Goal: Check status: Check status

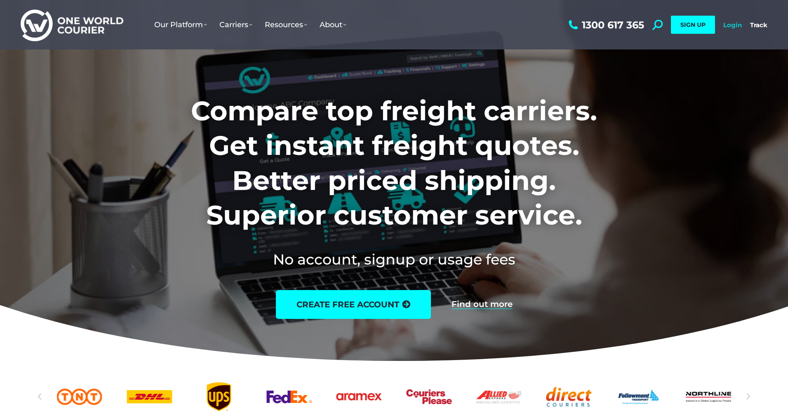
click at [734, 28] on link "Login" at bounding box center [732, 25] width 19 height 8
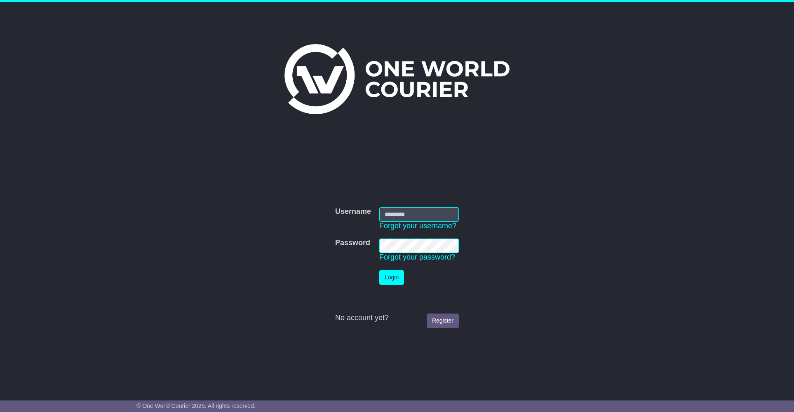
type input "**********"
click at [396, 280] on button "Login" at bounding box center [391, 277] width 25 height 14
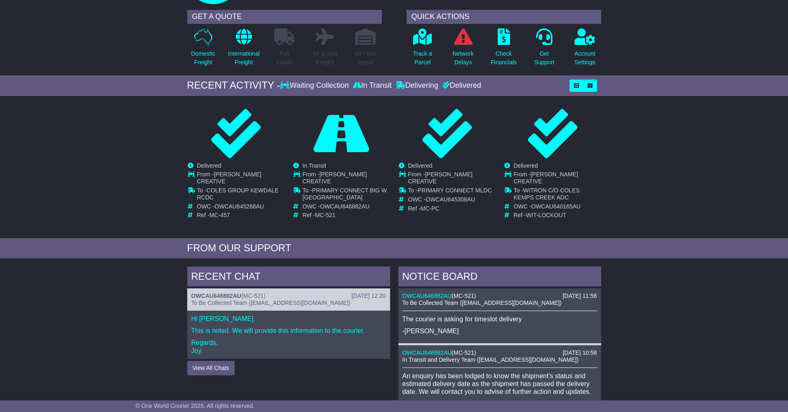
scroll to position [58, 0]
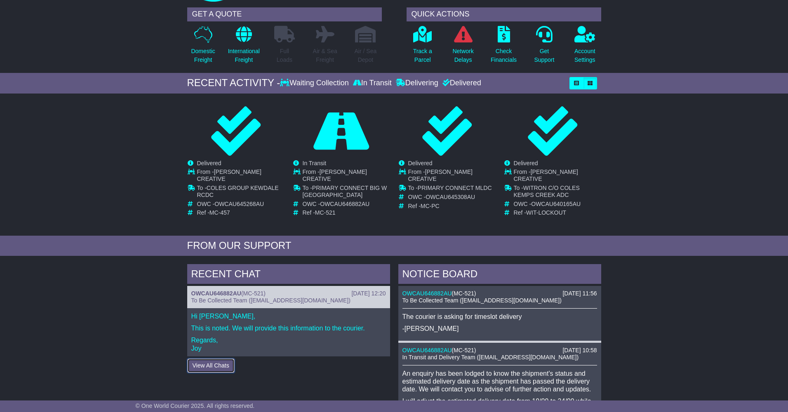
click at [217, 359] on button "View All Chats" at bounding box center [210, 366] width 47 height 14
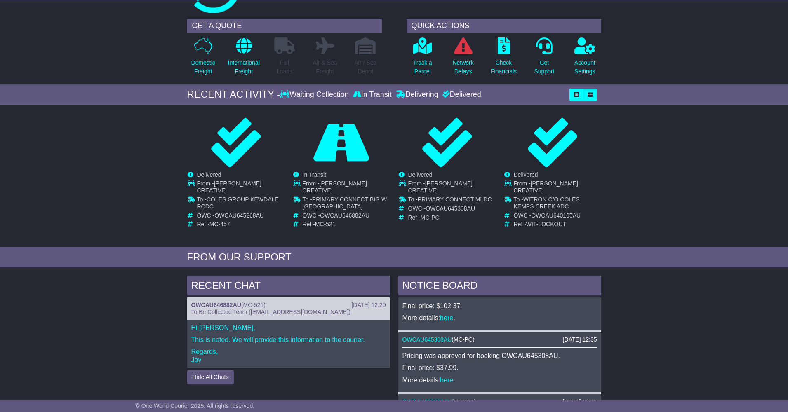
scroll to position [157, 0]
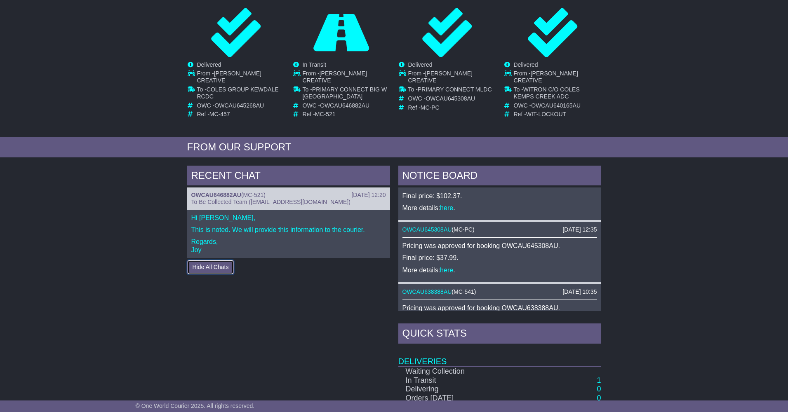
click at [224, 263] on button "Hide All Chats" at bounding box center [210, 267] width 47 height 14
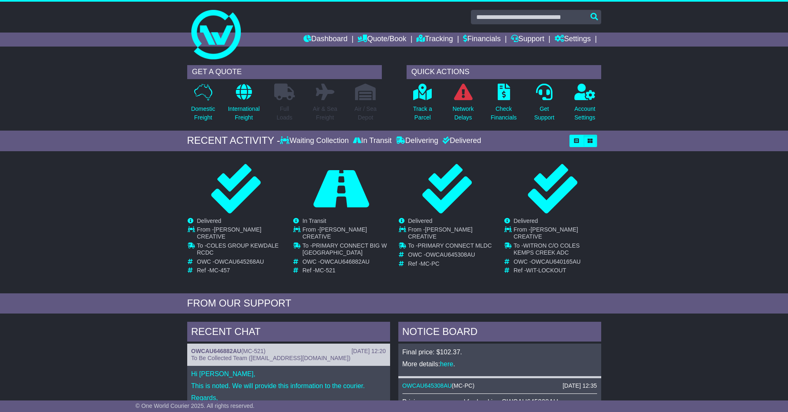
scroll to position [0, 0]
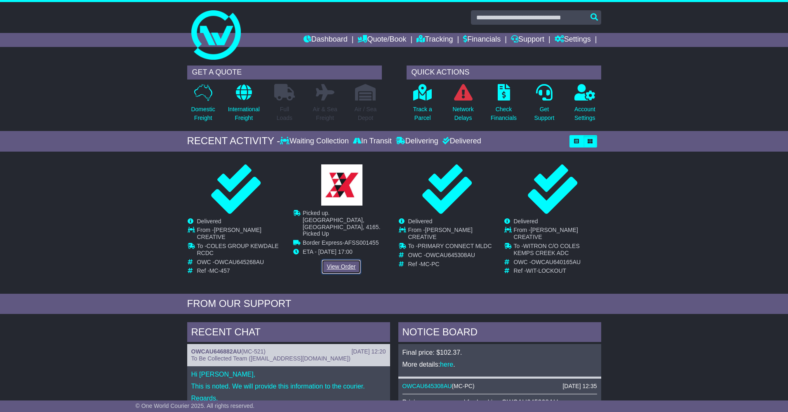
click at [338, 260] on link "View Order" at bounding box center [342, 267] width 40 height 14
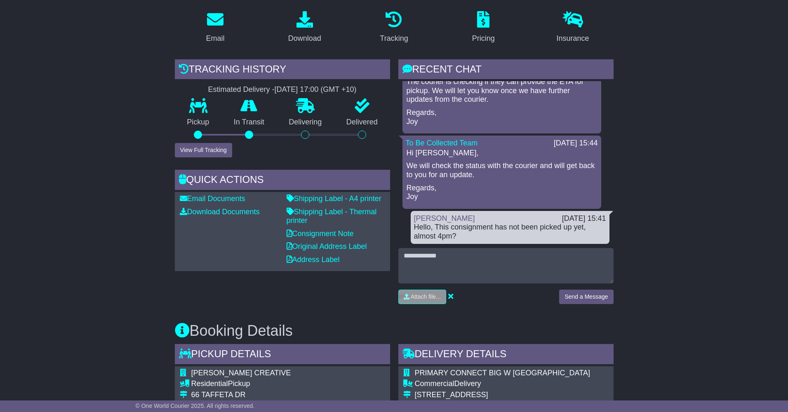
scroll to position [108, 0]
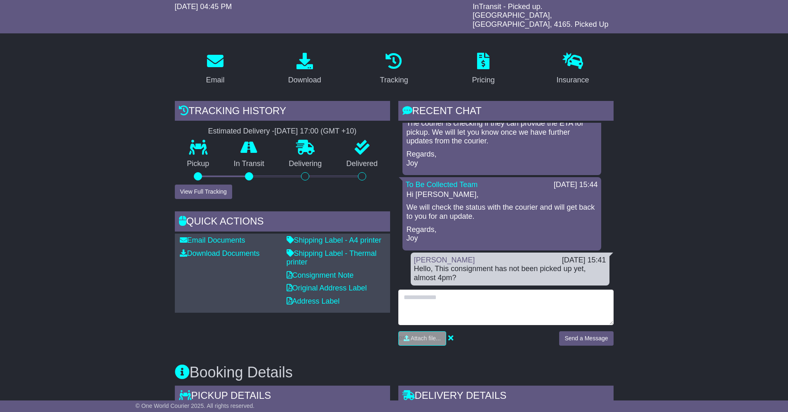
click at [484, 292] on textarea at bounding box center [505, 307] width 215 height 35
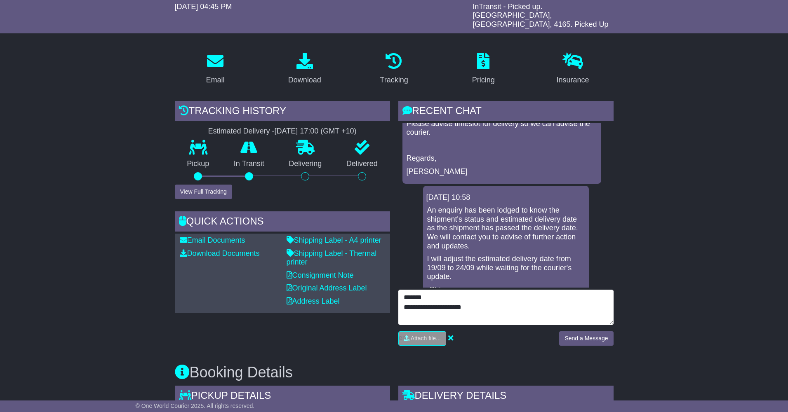
scroll to position [0, 0]
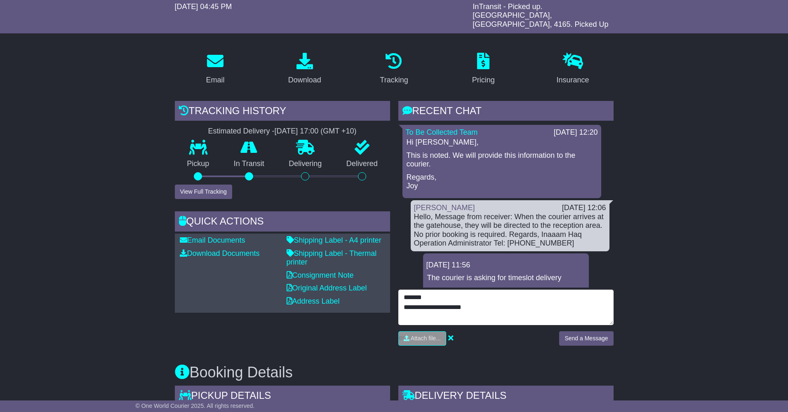
type textarea "**********"
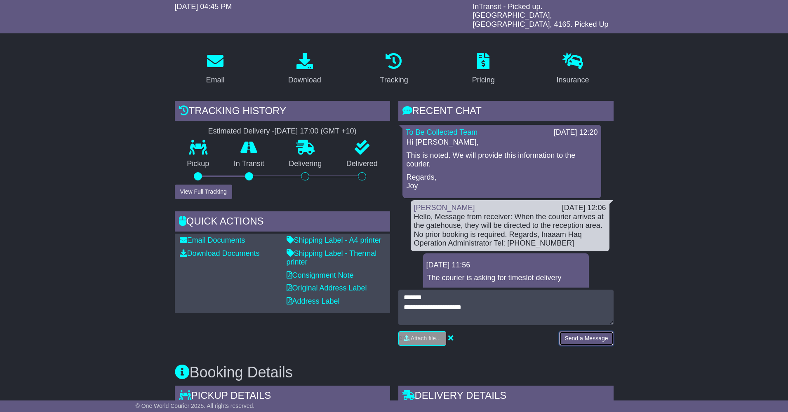
click at [594, 331] on button "Send a Message" at bounding box center [586, 338] width 54 height 14
